Goal: Transaction & Acquisition: Purchase product/service

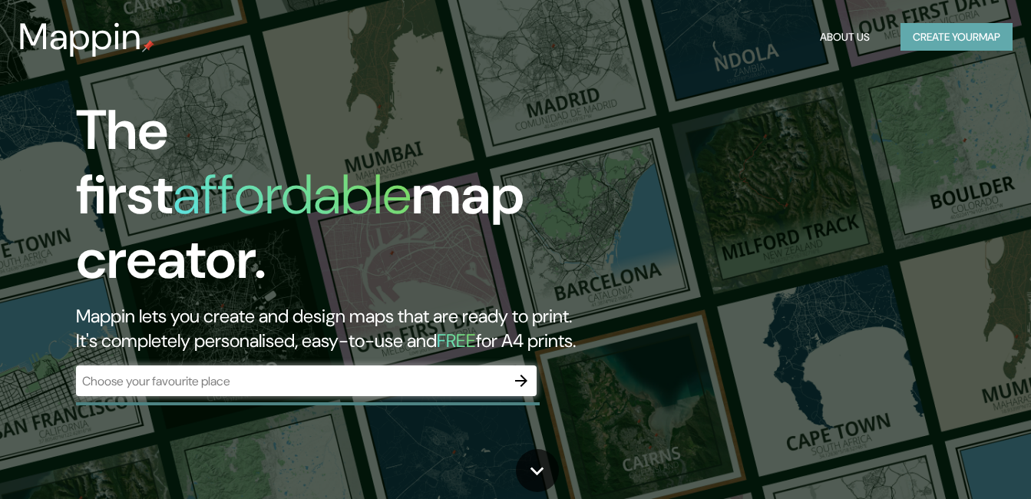
click at [955, 28] on button "Create your map" at bounding box center [956, 37] width 112 height 28
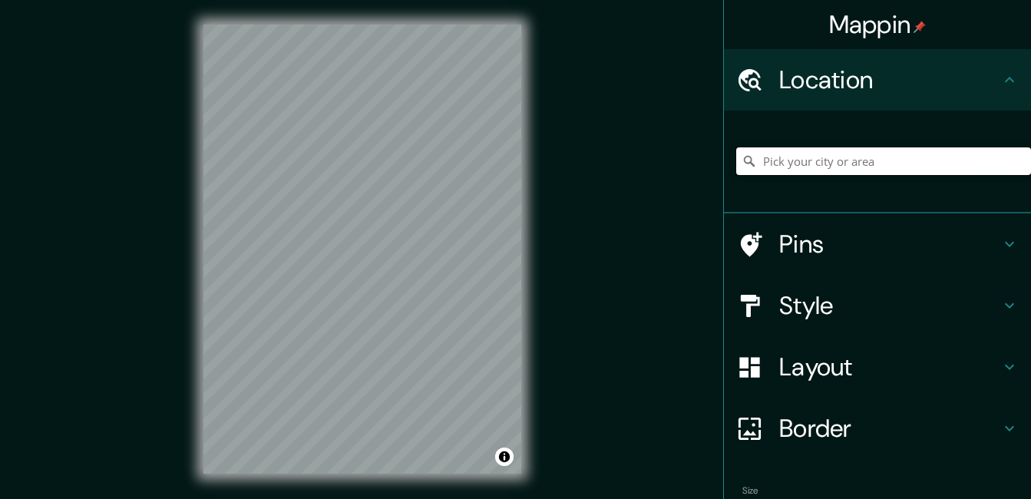
click at [786, 160] on input "Pick your city or area" at bounding box center [883, 161] width 295 height 28
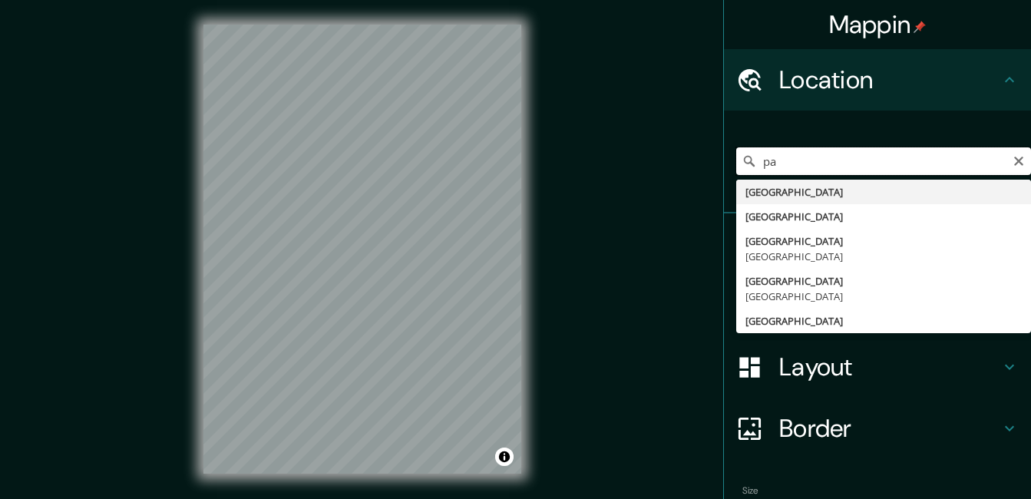
type input "p"
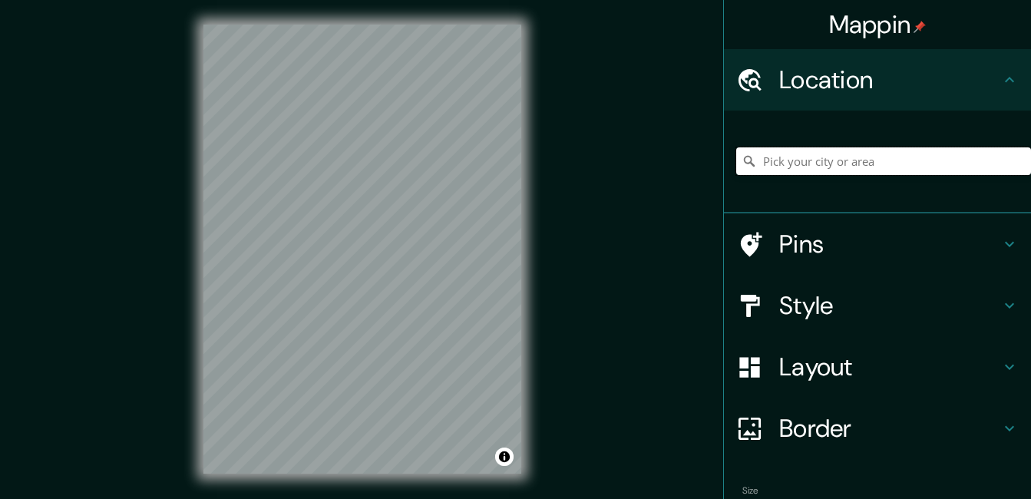
paste input "Pachia"
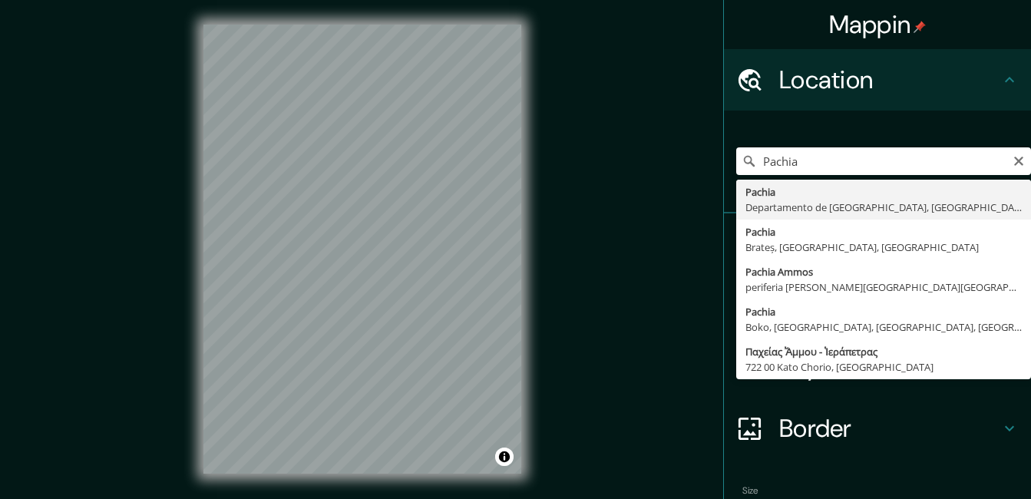
type input "Pachia, [GEOGRAPHIC_DATA], [GEOGRAPHIC_DATA]"
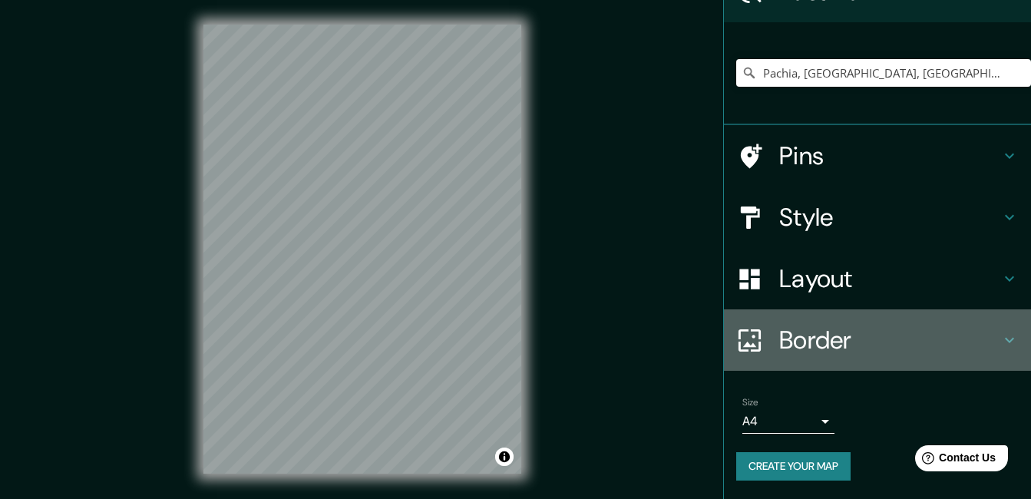
click at [843, 346] on h4 "Border" at bounding box center [889, 340] width 221 height 31
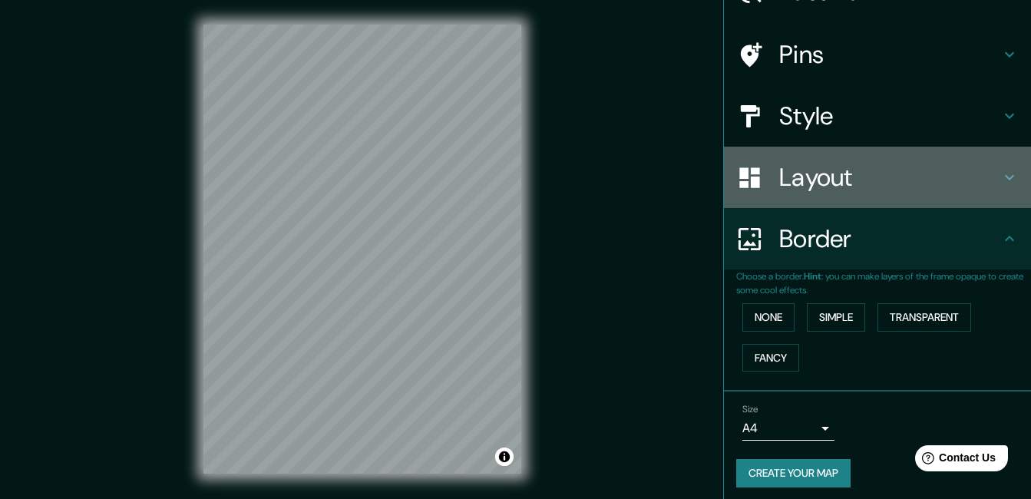
click at [839, 185] on h4 "Layout" at bounding box center [889, 177] width 221 height 31
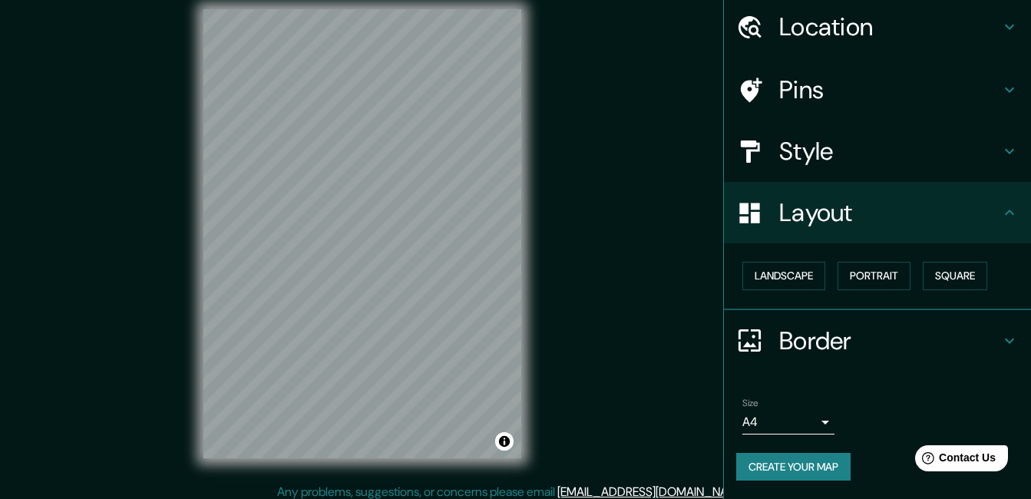
scroll to position [24, 0]
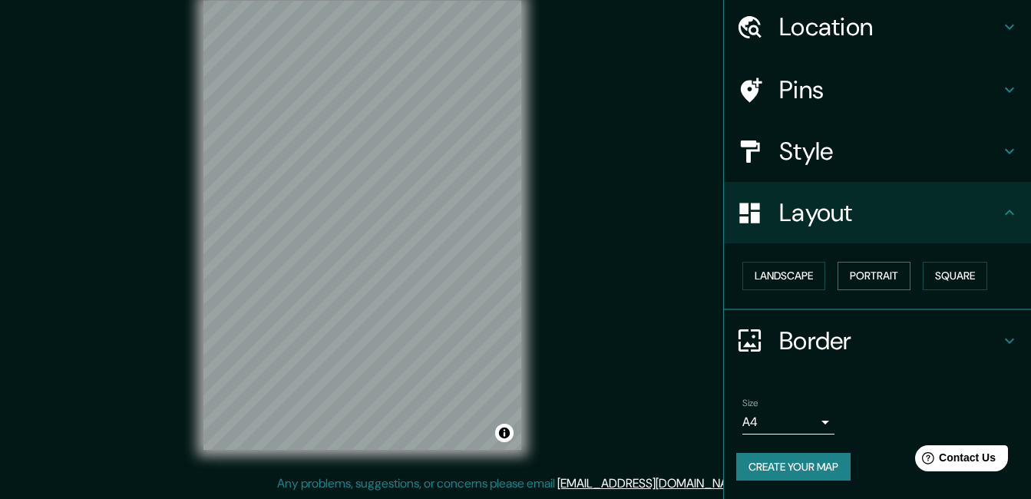
click at [876, 273] on button "Portrait" at bounding box center [873, 276] width 73 height 28
click at [934, 273] on button "Square" at bounding box center [955, 276] width 64 height 28
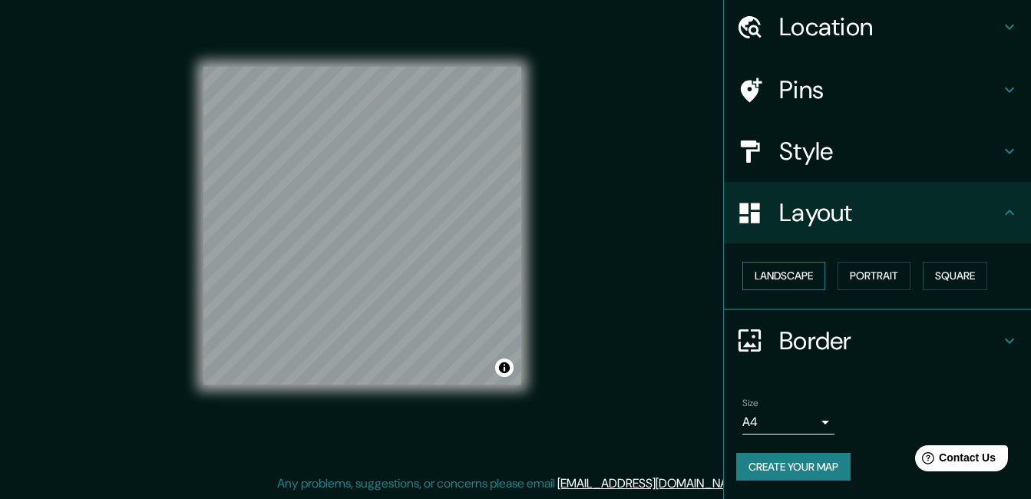
click at [792, 277] on button "Landscape" at bounding box center [783, 276] width 83 height 28
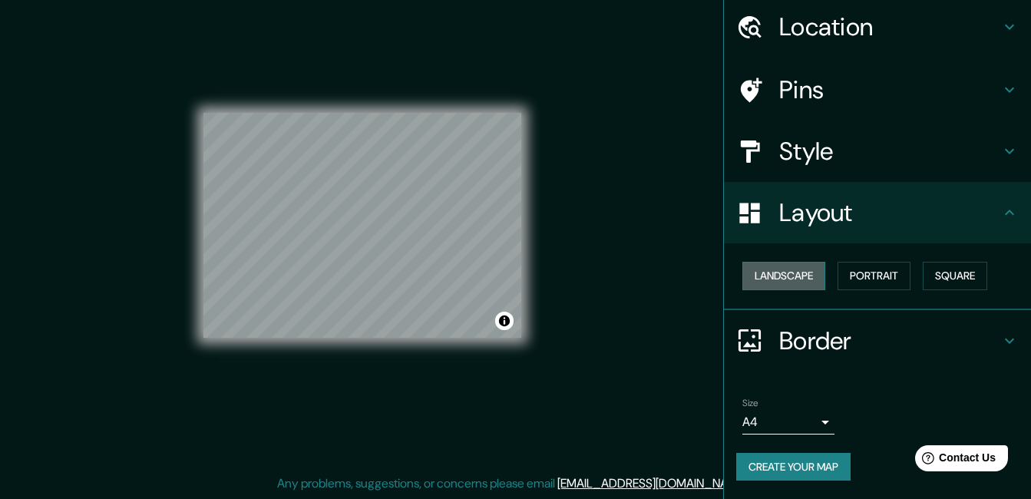
click at [793, 270] on button "Landscape" at bounding box center [783, 276] width 83 height 28
click at [864, 275] on button "Portrait" at bounding box center [873, 276] width 73 height 28
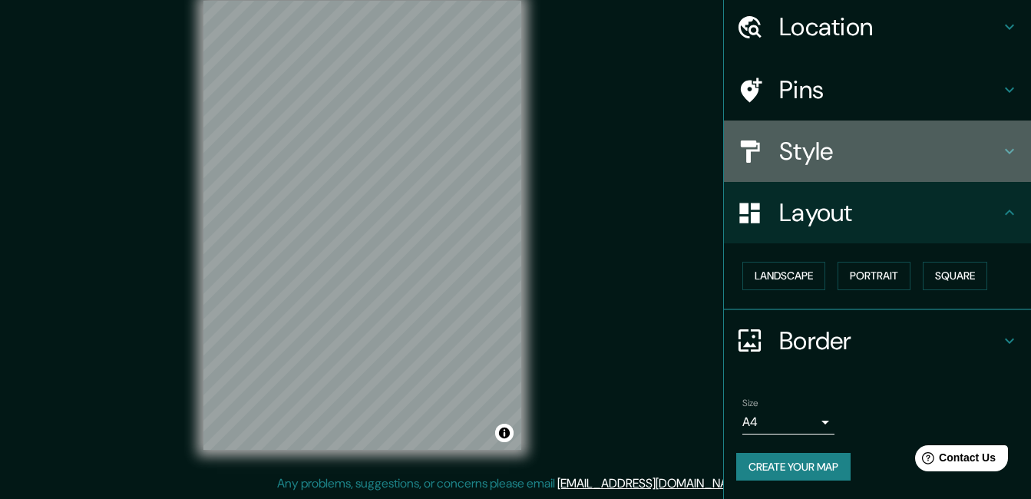
click at [826, 160] on h4 "Style" at bounding box center [889, 151] width 221 height 31
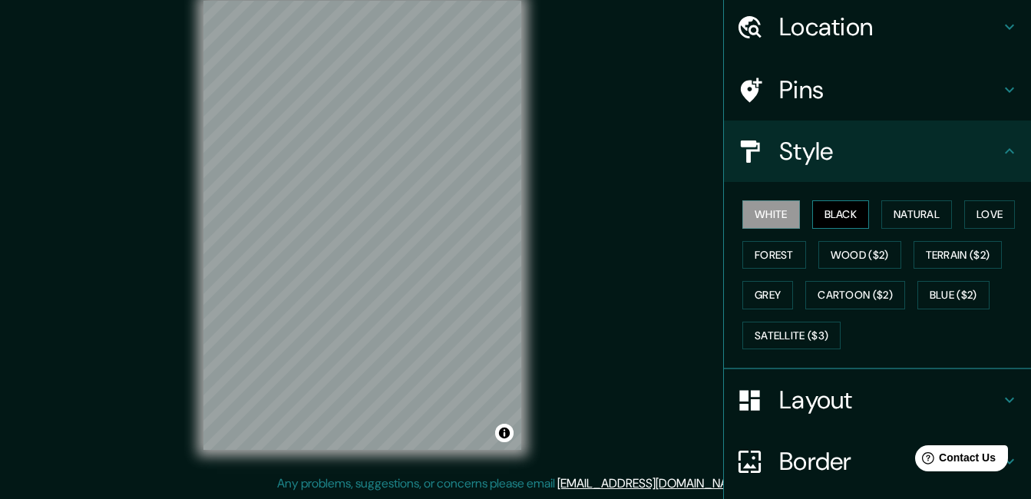
click at [844, 218] on button "Black" at bounding box center [841, 214] width 58 height 28
click at [906, 218] on button "Natural" at bounding box center [916, 214] width 71 height 28
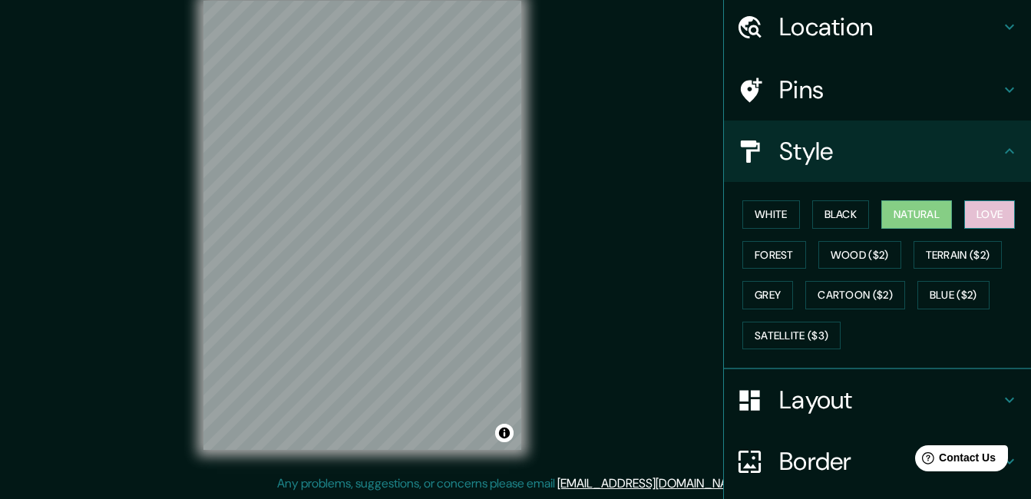
click at [973, 213] on button "Love" at bounding box center [989, 214] width 51 height 28
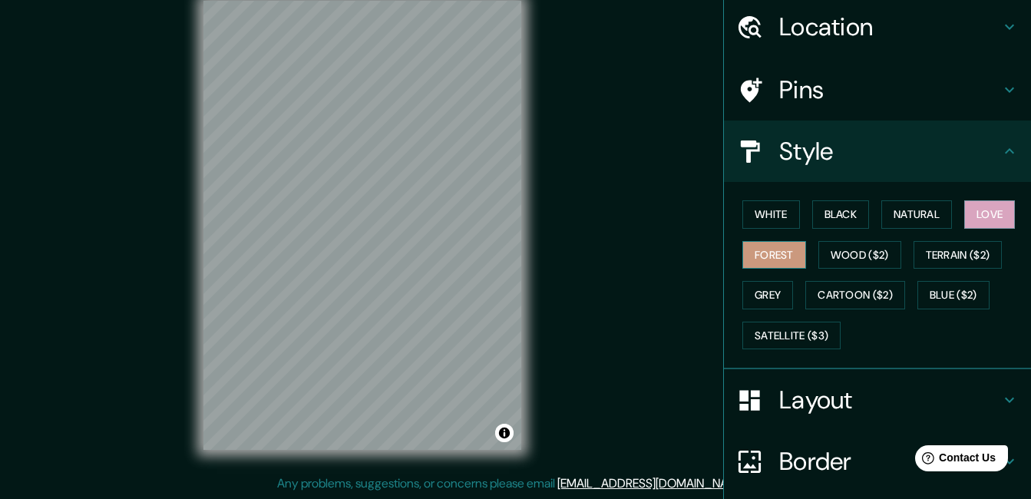
click at [766, 253] on button "Forest" at bounding box center [774, 255] width 64 height 28
click at [850, 253] on button "Wood ($2)" at bounding box center [859, 255] width 83 height 28
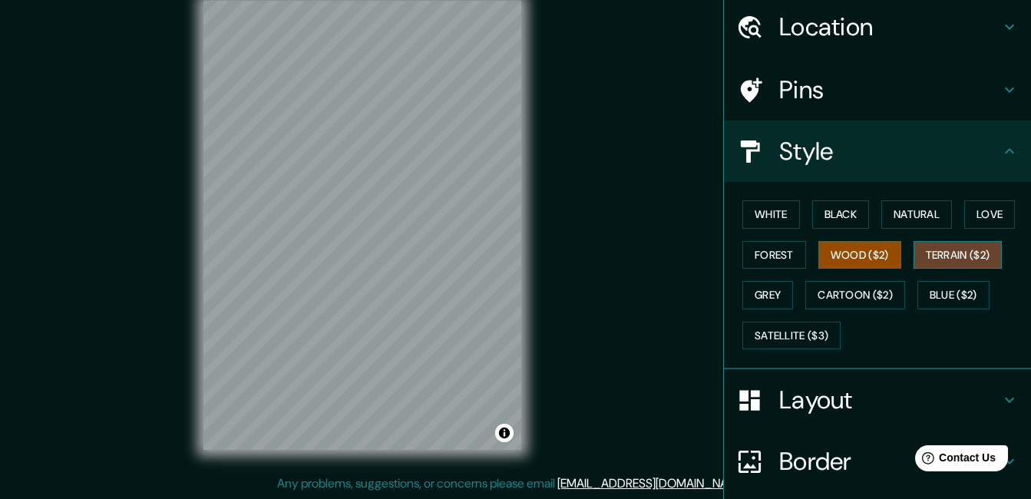
click at [951, 254] on button "Terrain ($2)" at bounding box center [957, 255] width 89 height 28
click at [905, 216] on button "Natural" at bounding box center [916, 214] width 71 height 28
